Goal: Entertainment & Leisure: Consume media (video, audio)

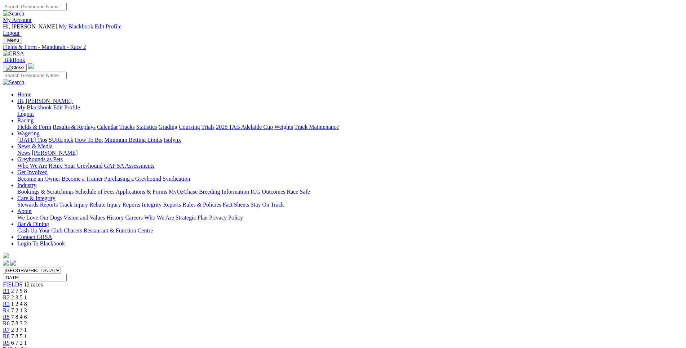
scroll to position [37, 0]
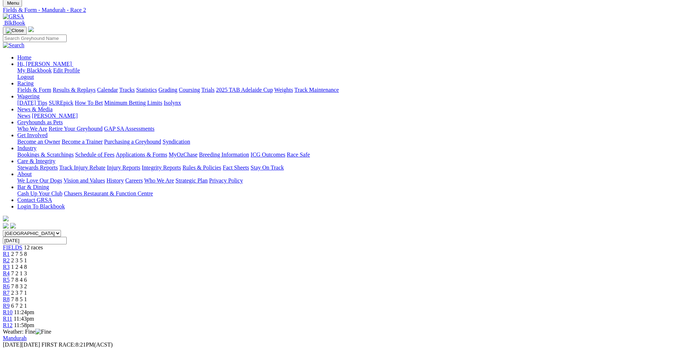
click at [34, 316] on span "11:43pm" at bounding box center [24, 319] width 20 height 6
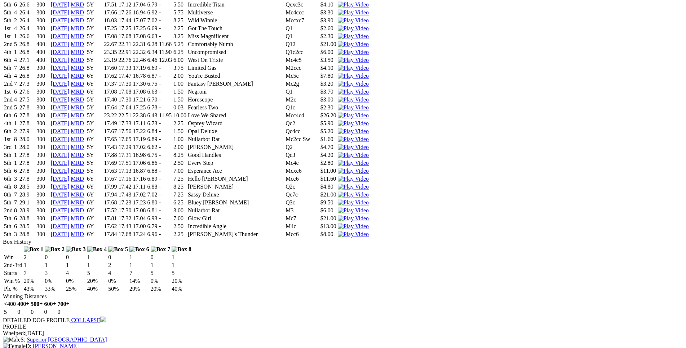
scroll to position [927, 0]
